Goal: Purchase product/service

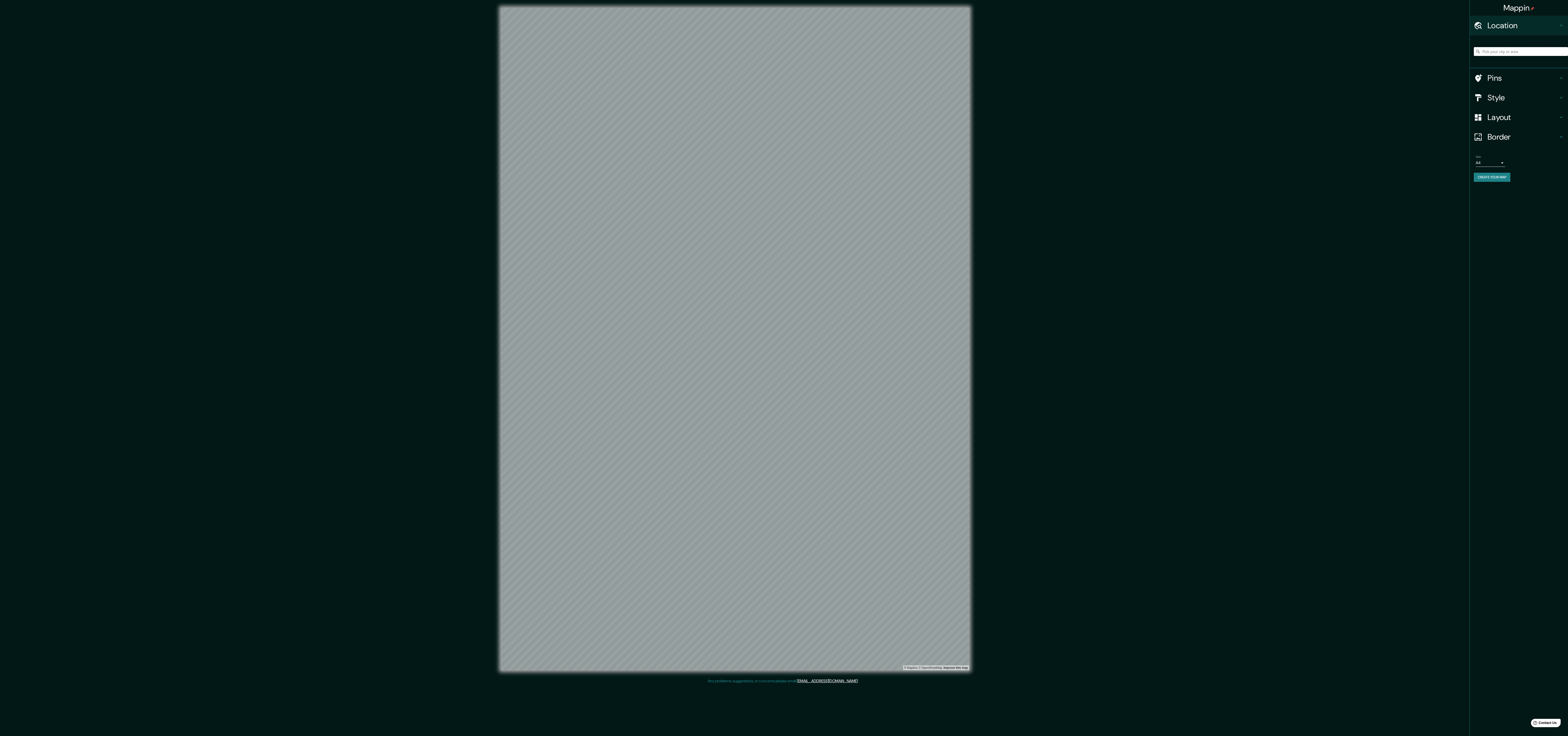
click at [1528, 52] on input "Pick your city or area" at bounding box center [1521, 51] width 94 height 9
type input "Huanuco, [GEOGRAPHIC_DATA], [GEOGRAPHIC_DATA]"
click at [1553, 99] on h4 "Style" at bounding box center [1523, 97] width 71 height 10
drag, startPoint x: 1538, startPoint y: 130, endPoint x: 1529, endPoint y: 130, distance: 9.0
click at [1536, 130] on div "White Black Natural Love Forest Wood ($2) Terrain ($2) Grey Cartoon ($2) Blue (…" at bounding box center [1521, 105] width 94 height 52
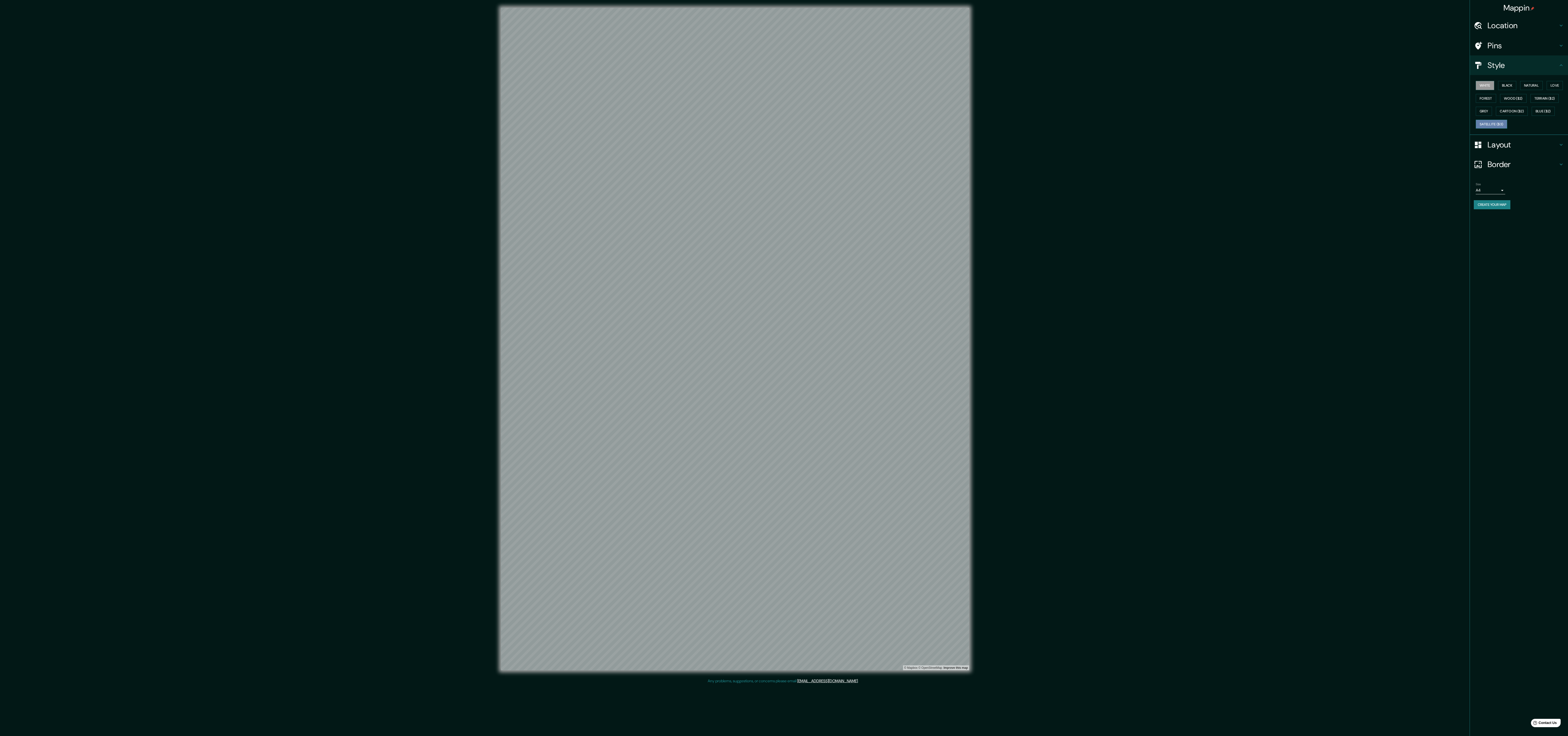
click at [1507, 129] on button "Satellite ($3)" at bounding box center [1491, 124] width 32 height 9
click at [1531, 116] on button "Blue ($2)" at bounding box center [1543, 111] width 23 height 9
click at [1547, 90] on button "Love" at bounding box center [1555, 85] width 16 height 9
click at [1496, 102] on button "Forest" at bounding box center [1485, 98] width 20 height 9
click at [1552, 99] on div "White Black Natural Love Forest Wood ($2) Terrain ($2) Grey Cartoon ($2) Blue (…" at bounding box center [1521, 105] width 94 height 52
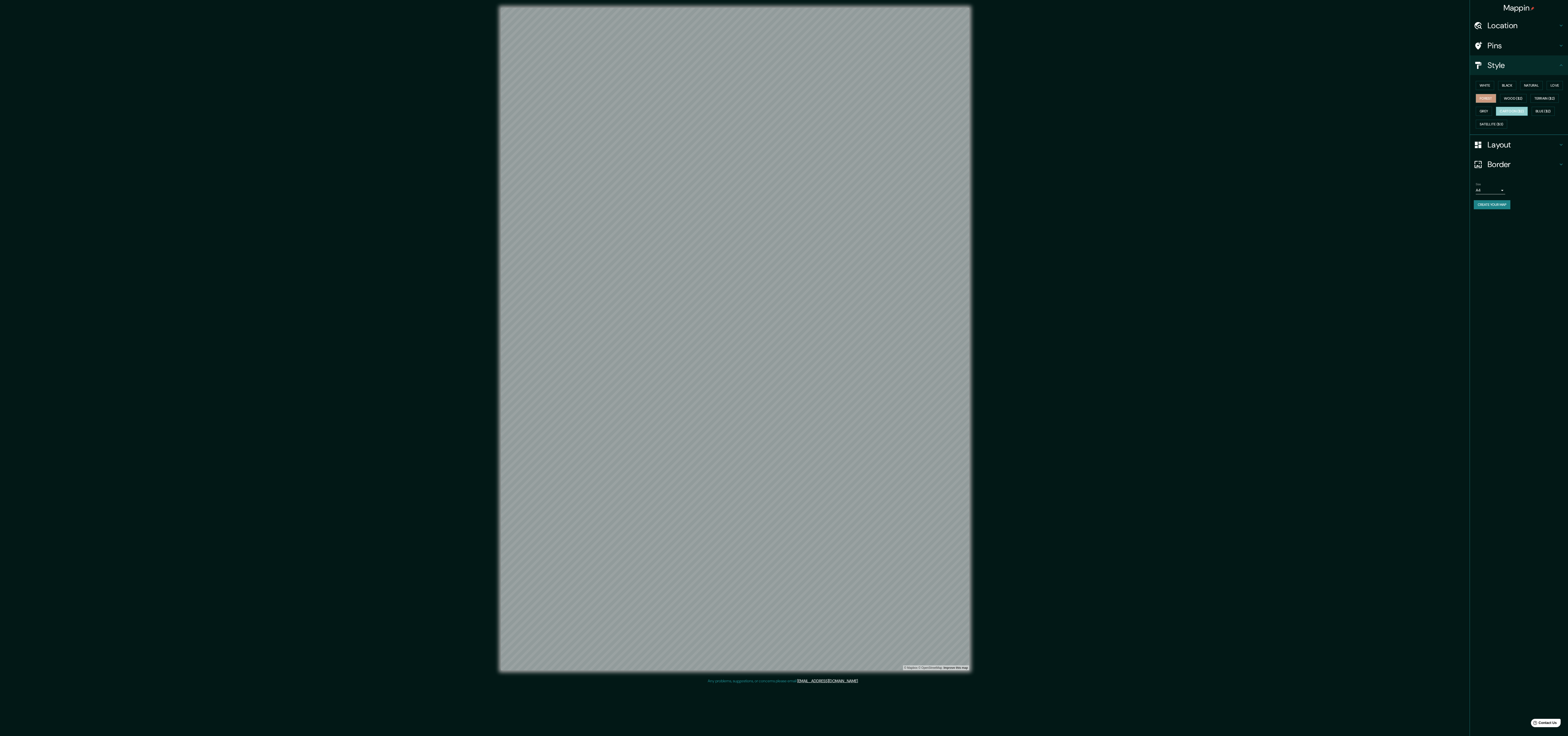
click at [1528, 114] on button "Cartoon ($2)" at bounding box center [1512, 111] width 32 height 9
click at [1527, 97] on button "Wood ($2)" at bounding box center [1513, 98] width 27 height 9
click at [1530, 116] on div "White Black Natural Love Forest Wood ($2) Terrain ($2) Grey Cartoon ($2) Blue (…" at bounding box center [1521, 105] width 94 height 52
click at [1492, 116] on button "Grey" at bounding box center [1483, 111] width 16 height 9
click at [1524, 130] on div "White Black Natural Love Forest Wood ($2) Terrain ($2) Grey Cartoon ($2) Blue (…" at bounding box center [1521, 105] width 94 height 52
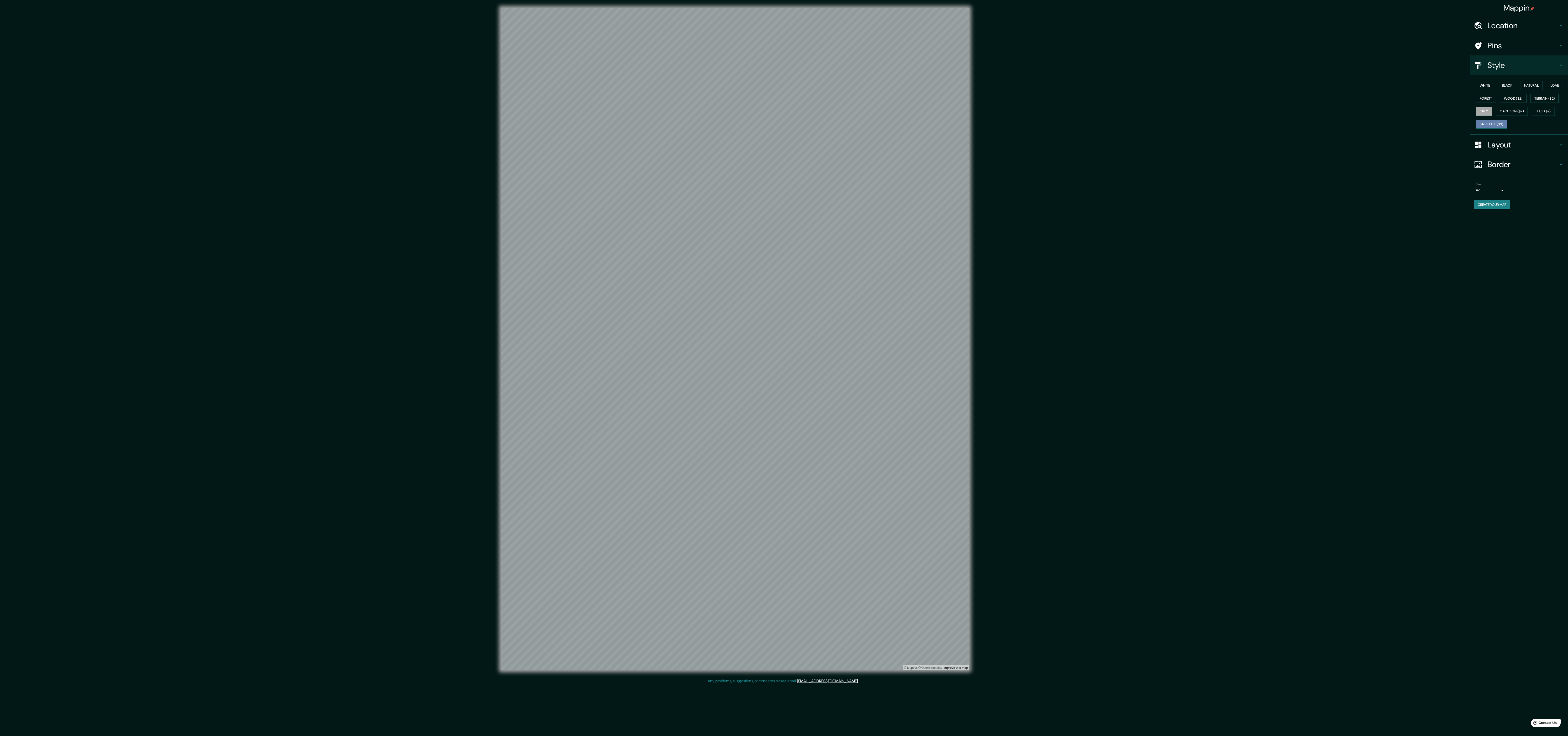
click at [1507, 129] on button "Satellite ($3)" at bounding box center [1491, 124] width 32 height 9
click at [1474, 130] on div "White Black Natural Love Forest Wood ($2) Terrain ($2) Grey Cartoon ($2) Blue (…" at bounding box center [1521, 105] width 94 height 52
click at [1492, 116] on button "Grey" at bounding box center [1483, 111] width 16 height 9
